Goal: Book appointment/travel/reservation

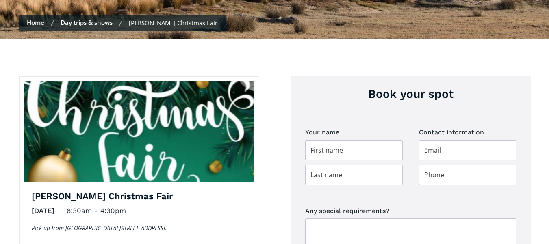
scroll to position [282, 0]
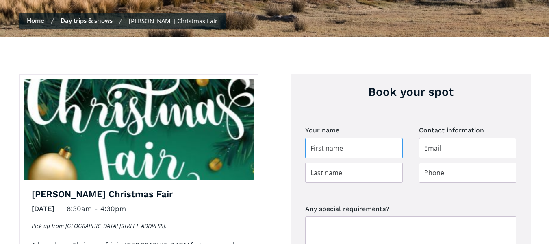
click at [335, 138] on input "Day trip booking" at bounding box center [354, 148] width 98 height 20
type input "[PERSON_NAME]"
click at [359, 162] on input "Day trip booking" at bounding box center [354, 172] width 98 height 20
type input "[PERSON_NAME]"
click at [445, 138] on input "Day trip booking" at bounding box center [468, 148] width 98 height 20
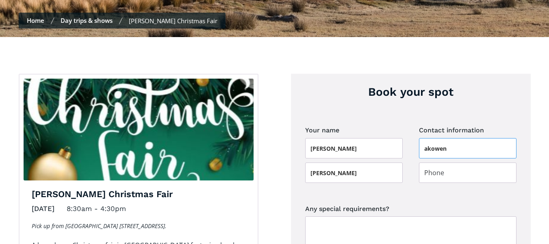
click at [446, 138] on input "akowen" at bounding box center [468, 148] width 98 height 20
type input "[EMAIL_ADDRESS][DOMAIN_NAME]"
click at [469, 162] on input "Day trip booking" at bounding box center [468, 172] width 98 height 20
type input "0274441037"
click at [342, 216] on textarea "Any special requirements?" at bounding box center [410, 232] width 211 height 33
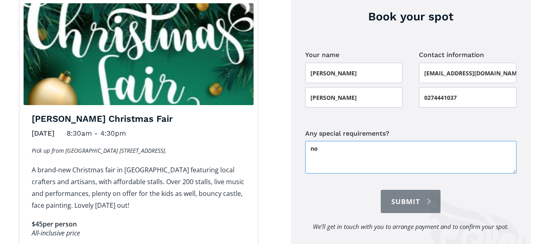
scroll to position [361, 0]
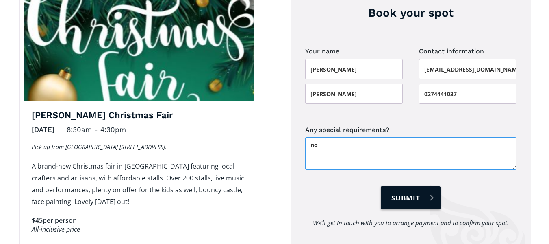
type textarea "no"
click at [398, 186] on input "Submit" at bounding box center [410, 197] width 59 height 23
type input "Please wait..."
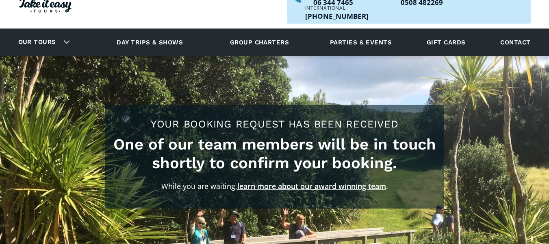
scroll to position [32, 0]
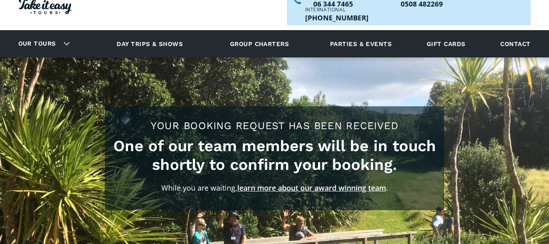
click at [322, 183] on link "learn more about our award winning team" at bounding box center [311, 188] width 149 height 10
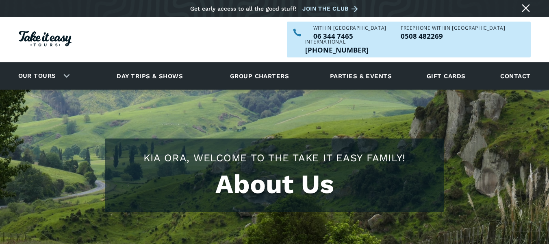
click at [322, 172] on h1 "About Us" at bounding box center [274, 184] width 323 height 30
click at [257, 185] on h1 "About Us" at bounding box center [274, 184] width 323 height 30
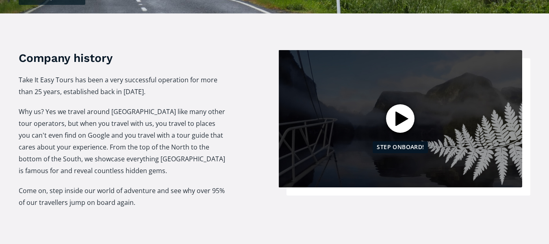
scroll to position [287, 0]
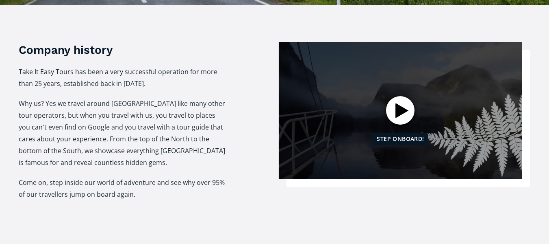
click at [401, 97] on div at bounding box center [400, 110] width 28 height 28
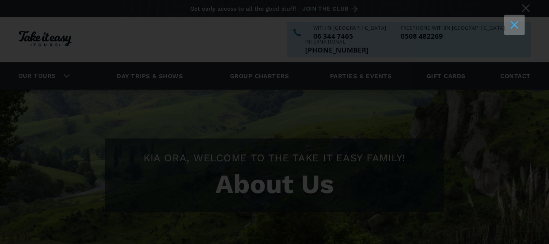
scroll to position [0, 0]
